Goal: Check status

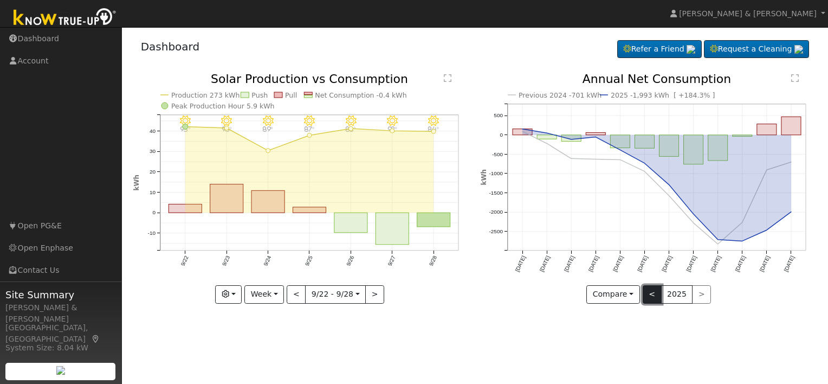
click at [653, 294] on button "<" at bounding box center [652, 294] width 19 height 18
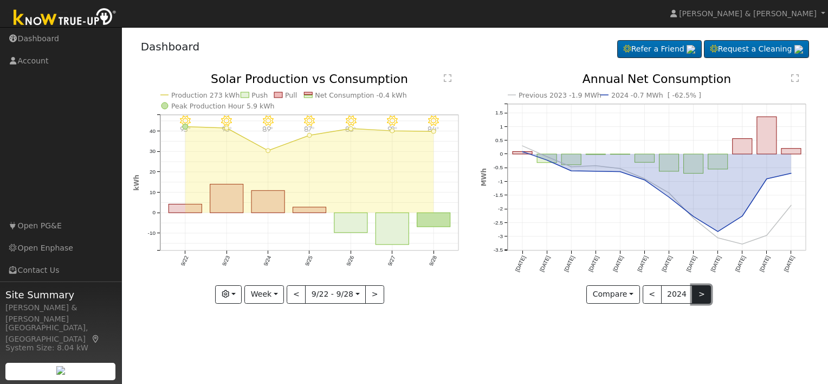
click at [697, 295] on button ">" at bounding box center [701, 294] width 19 height 18
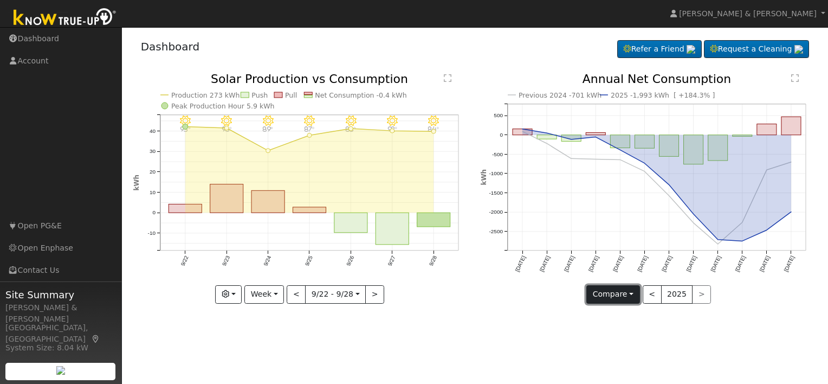
click at [619, 290] on button "Compare" at bounding box center [613, 294] width 54 height 18
click at [619, 329] on link "Current Year" at bounding box center [629, 330] width 85 height 15
click at [630, 290] on button "Current" at bounding box center [614, 294] width 48 height 18
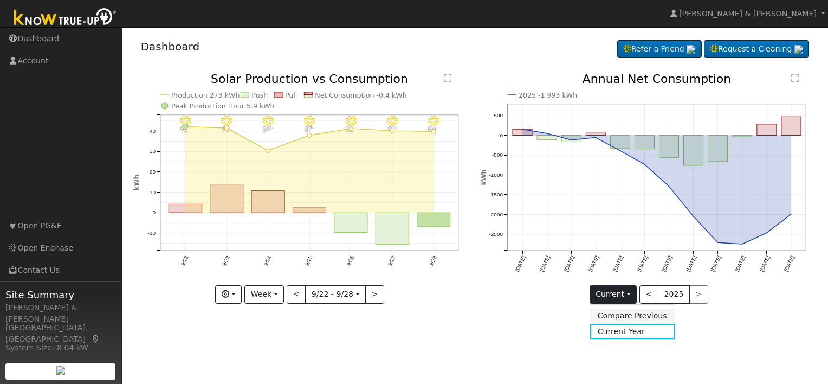
click at [628, 309] on link "Compare Previous" at bounding box center [632, 315] width 85 height 15
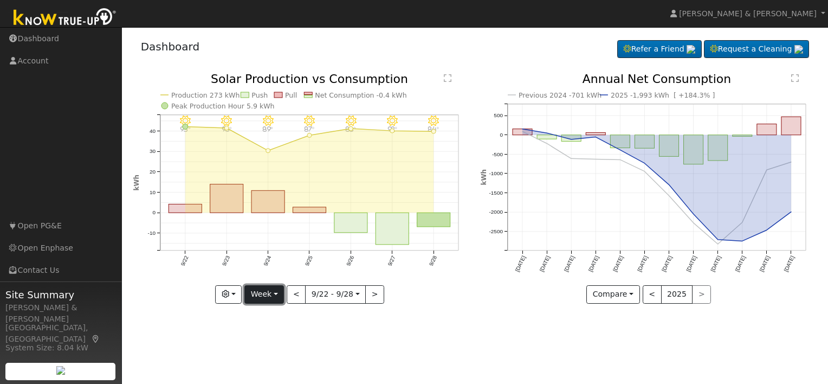
click at [273, 293] on button "Week" at bounding box center [264, 294] width 40 height 18
click at [234, 290] on button "button" at bounding box center [228, 294] width 27 height 18
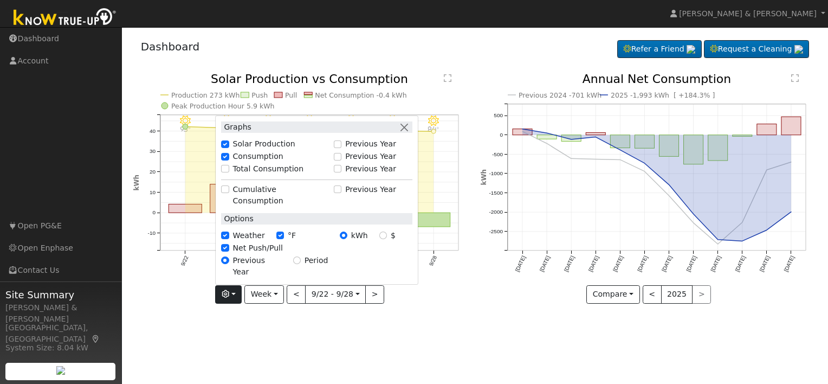
click at [241, 254] on label "Net Push/Pull" at bounding box center [258, 247] width 50 height 11
click at [229, 251] on input "Net Push/Pull" at bounding box center [225, 248] width 8 height 8
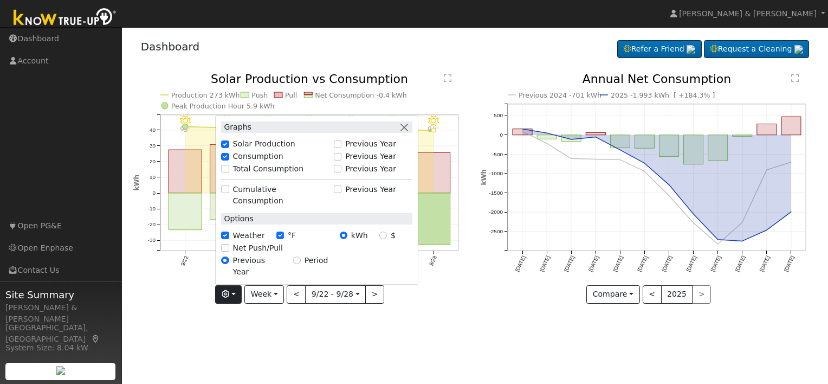
click at [457, 293] on icon "9/28 - Clear 84° 9/27 - Clear 92° 9/26 - Clear 88° 9/25 - MostlyClear 87° 9/24 …" at bounding box center [301, 188] width 336 height 230
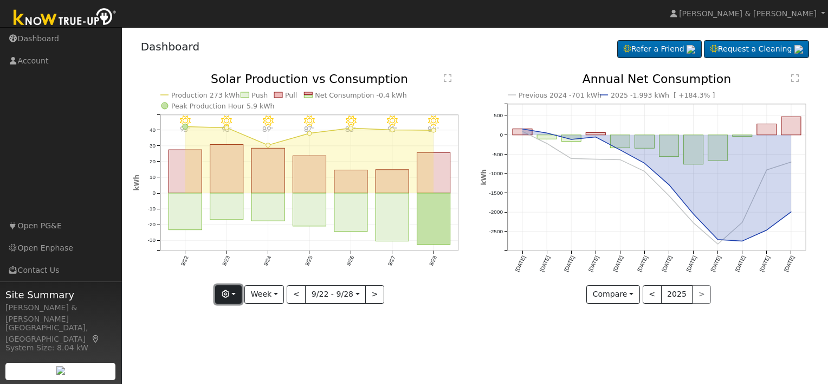
click at [229, 292] on icon "button" at bounding box center [226, 294] width 8 height 8
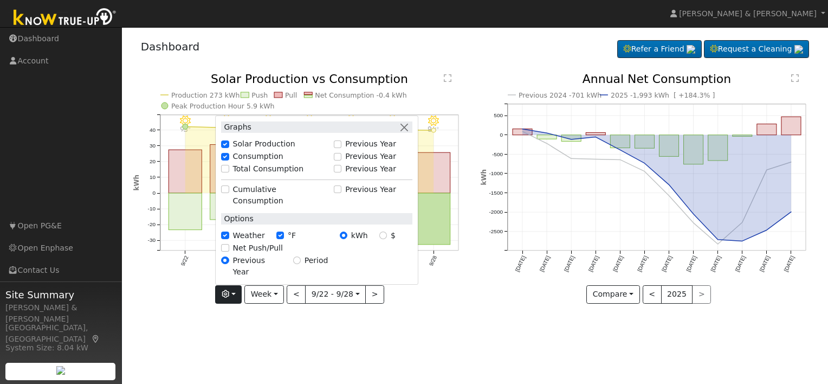
click at [237, 254] on label "Net Push/Pull" at bounding box center [258, 247] width 50 height 11
click at [229, 251] on input "Net Push/Pull" at bounding box center [225, 248] width 8 height 8
checkbox input "true"
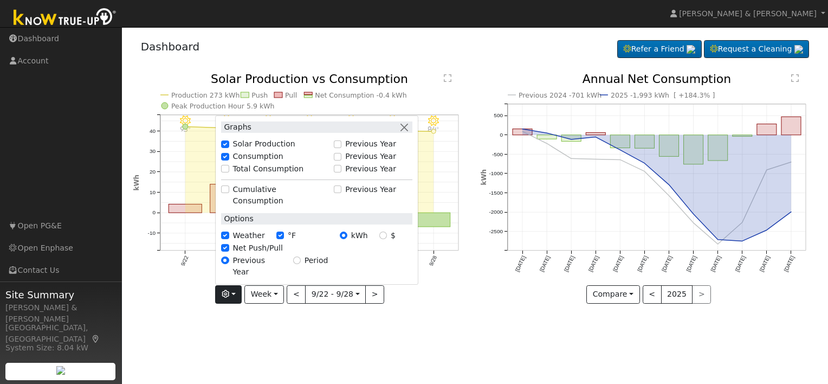
click at [483, 223] on icon "Previous 2024 -701 kWh 2025 -1,993 kWh [ +184.3% ] [DATE] Oct '[DATE] Dec '[DAT…" at bounding box center [649, 185] width 336 height 225
